Goal: Navigation & Orientation: Go to known website

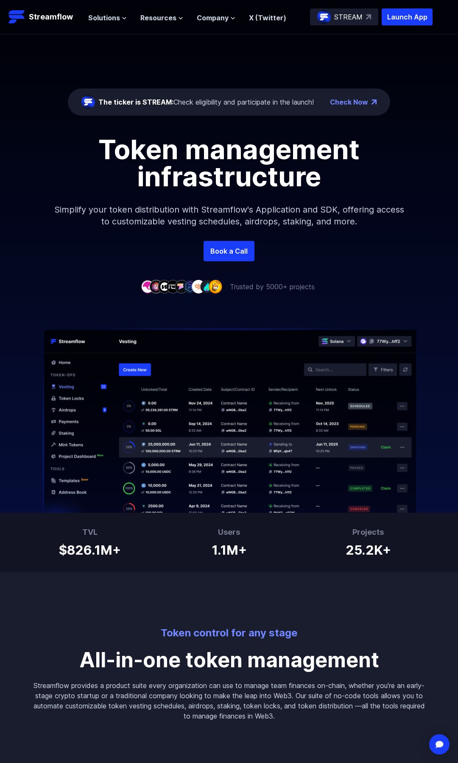
click at [189, 104] on div "The ticker is STREAM: Check eligibility and participate in the launch!" at bounding box center [205, 102] width 215 height 10
click at [172, 104] on div "The ticker is STREAM: Check eligibility and participate in the launch!" at bounding box center [205, 102] width 215 height 10
click at [349, 103] on link "Check Now" at bounding box center [349, 102] width 38 height 10
click at [96, 17] on span "Solutions" at bounding box center [104, 18] width 32 height 10
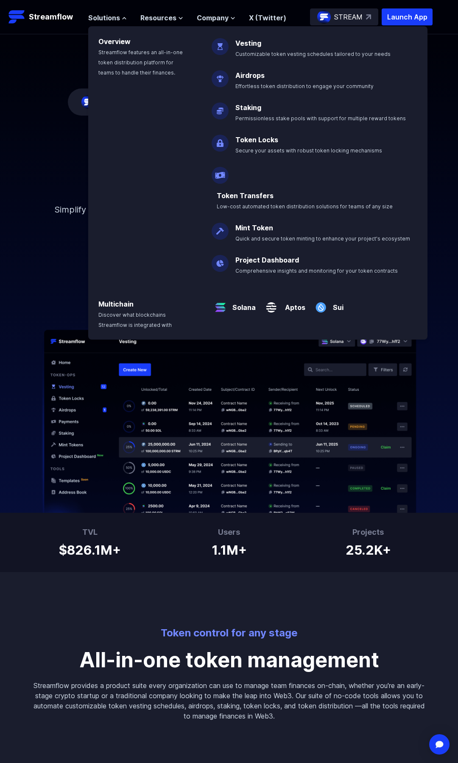
click at [36, 68] on div "The ticker is STREAM: Check eligibility and participate in the launch! Check No…" at bounding box center [229, 137] width 458 height 207
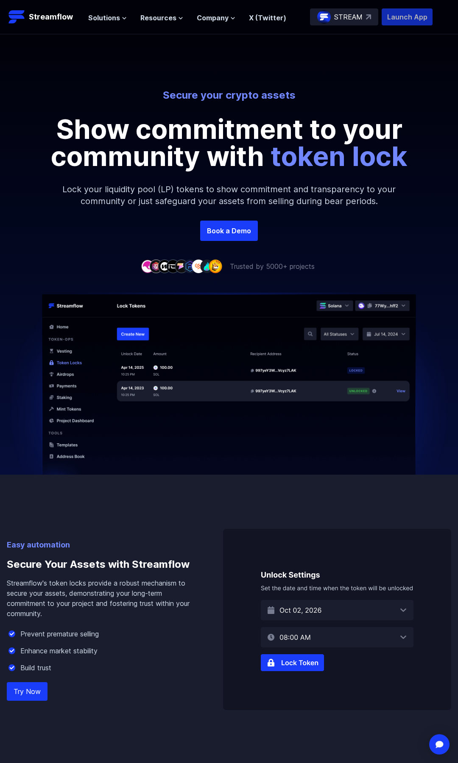
click at [402, 16] on p "Launch App" at bounding box center [406, 16] width 51 height 17
